Goal: Task Accomplishment & Management: Manage account settings

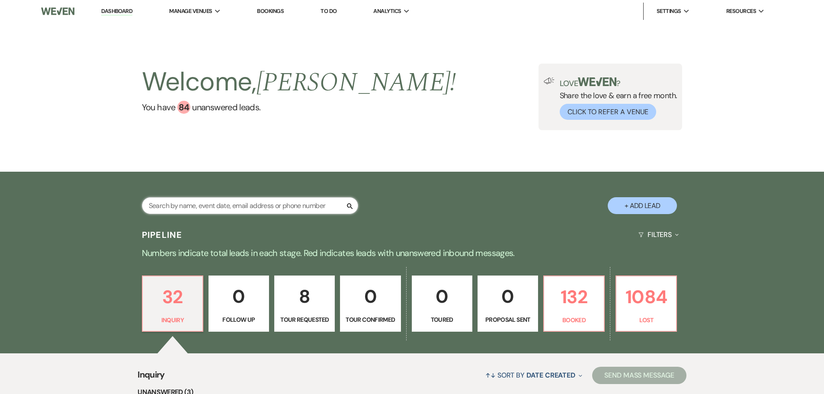
click at [188, 207] on input "text" at bounding box center [250, 205] width 216 height 17
type input "[PERSON_NAME]"
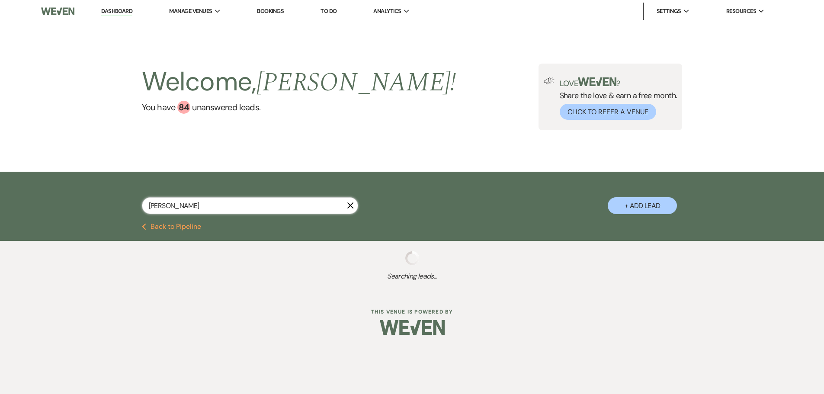
select select "8"
select select "5"
select select "8"
select select "5"
select select "8"
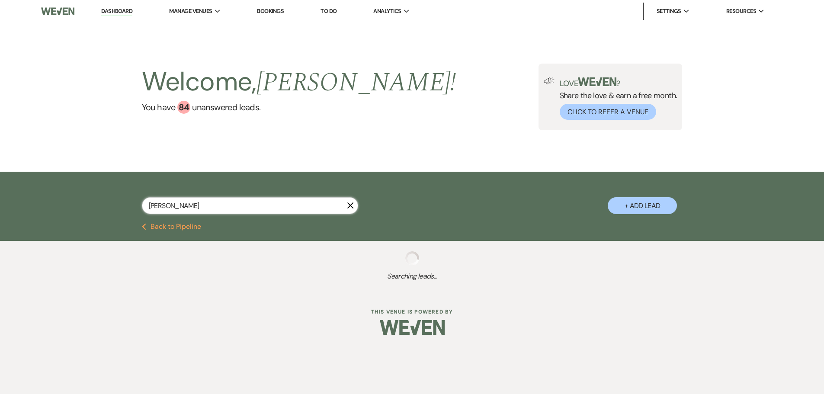
select select "5"
select select "8"
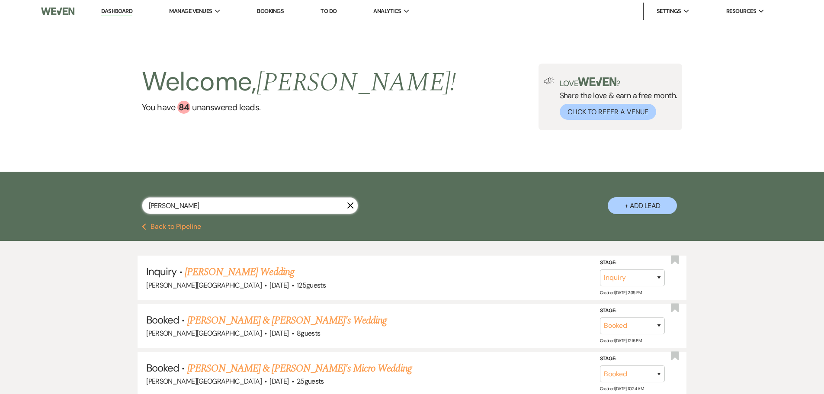
type input "[PERSON_NAME]"
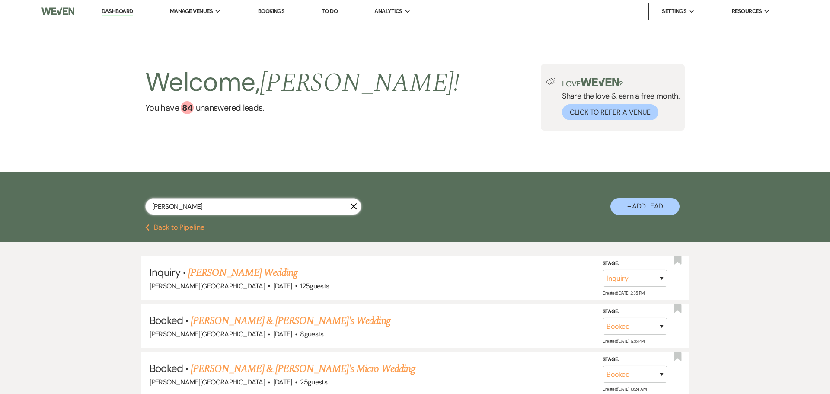
select select "8"
select select "5"
select select "8"
select select "5"
select select "8"
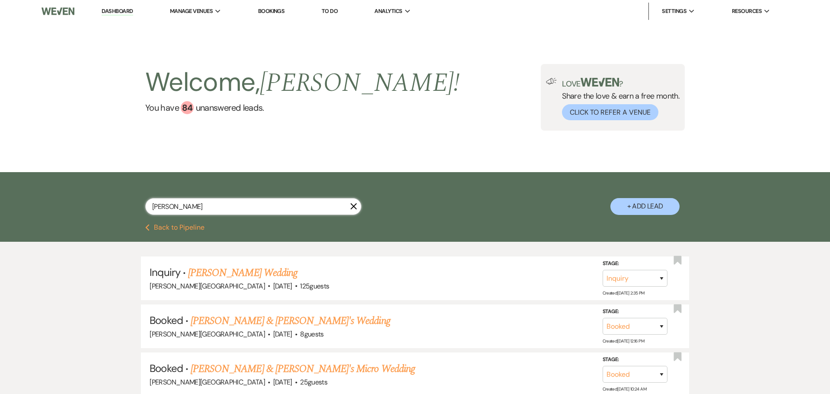
select select "5"
select select "8"
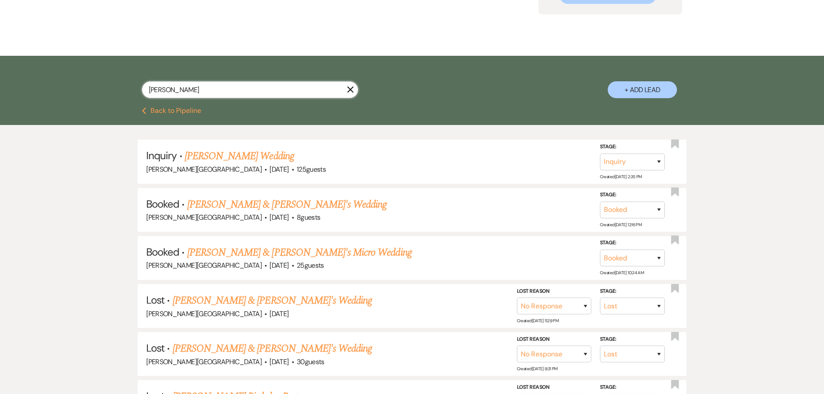
scroll to position [130, 0]
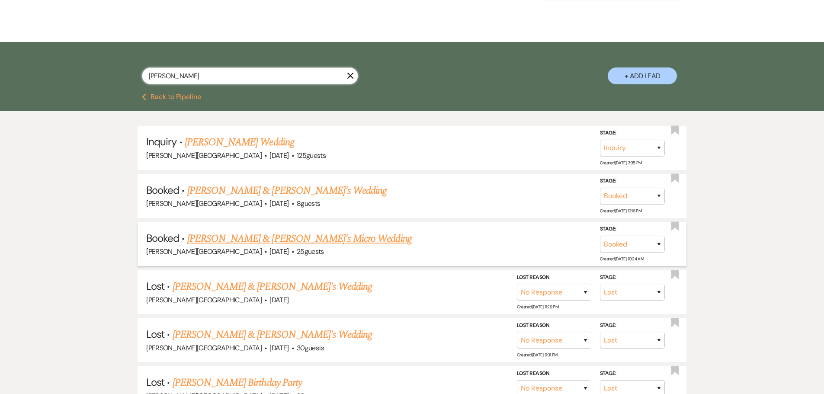
type input "[PERSON_NAME]"
click at [263, 234] on link "[PERSON_NAME] & [PERSON_NAME]'s Micro Wedding" at bounding box center [299, 239] width 224 height 16
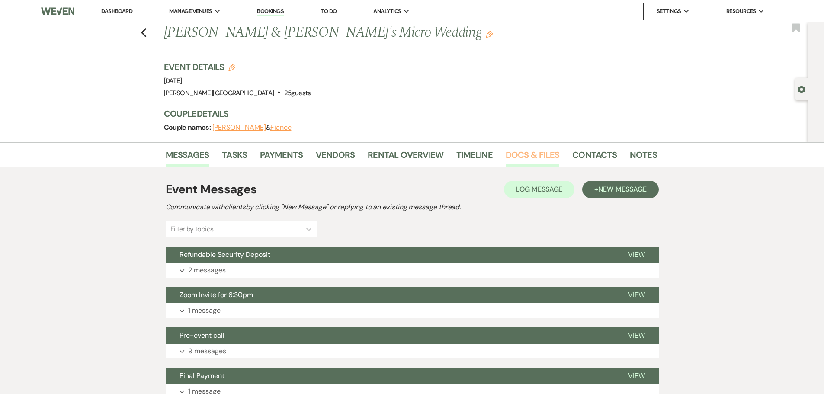
click at [519, 148] on link "Docs & Files" at bounding box center [533, 157] width 54 height 19
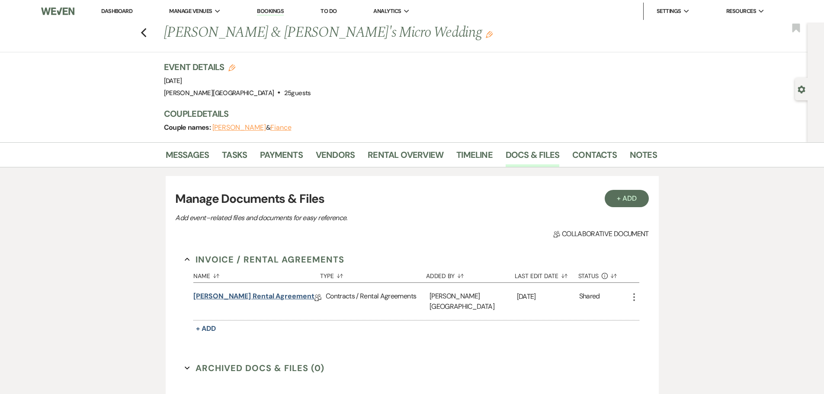
click at [270, 296] on link "[PERSON_NAME] Rental Agreement" at bounding box center [253, 297] width 121 height 13
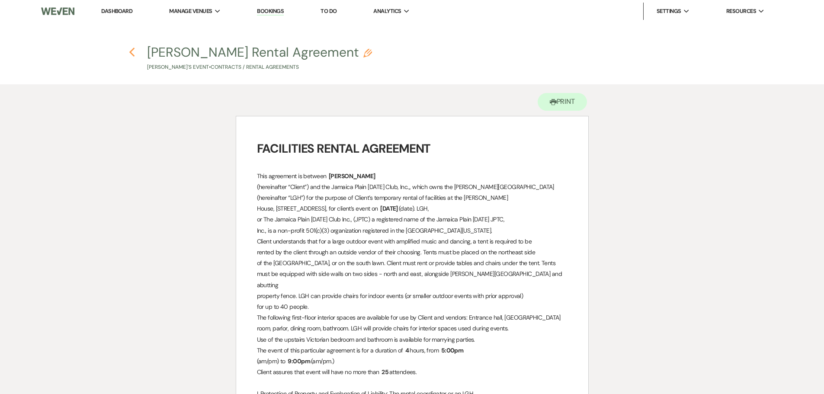
click at [134, 51] on icon "Previous" at bounding box center [132, 52] width 6 height 10
